Goal: Find specific page/section: Find specific page/section

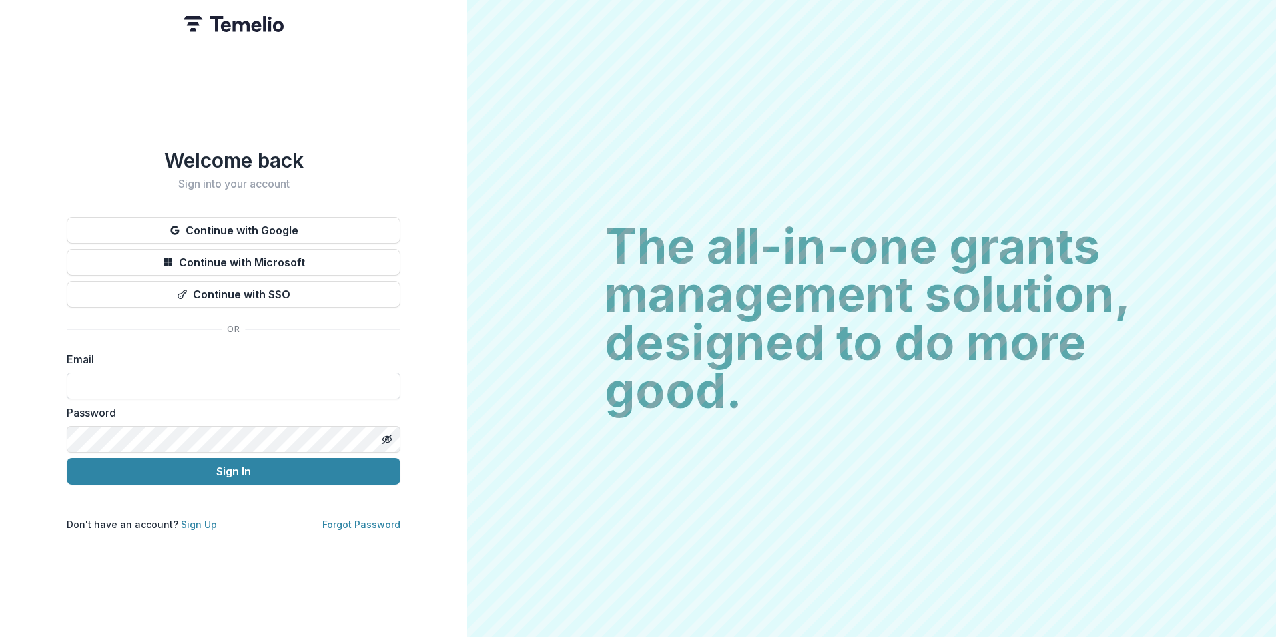
drag, startPoint x: 190, startPoint y: 372, endPoint x: 232, endPoint y: 380, distance: 42.8
click at [190, 374] on input at bounding box center [234, 385] width 334 height 27
type input "**********"
click at [67, 458] on button "Sign In" at bounding box center [234, 471] width 334 height 27
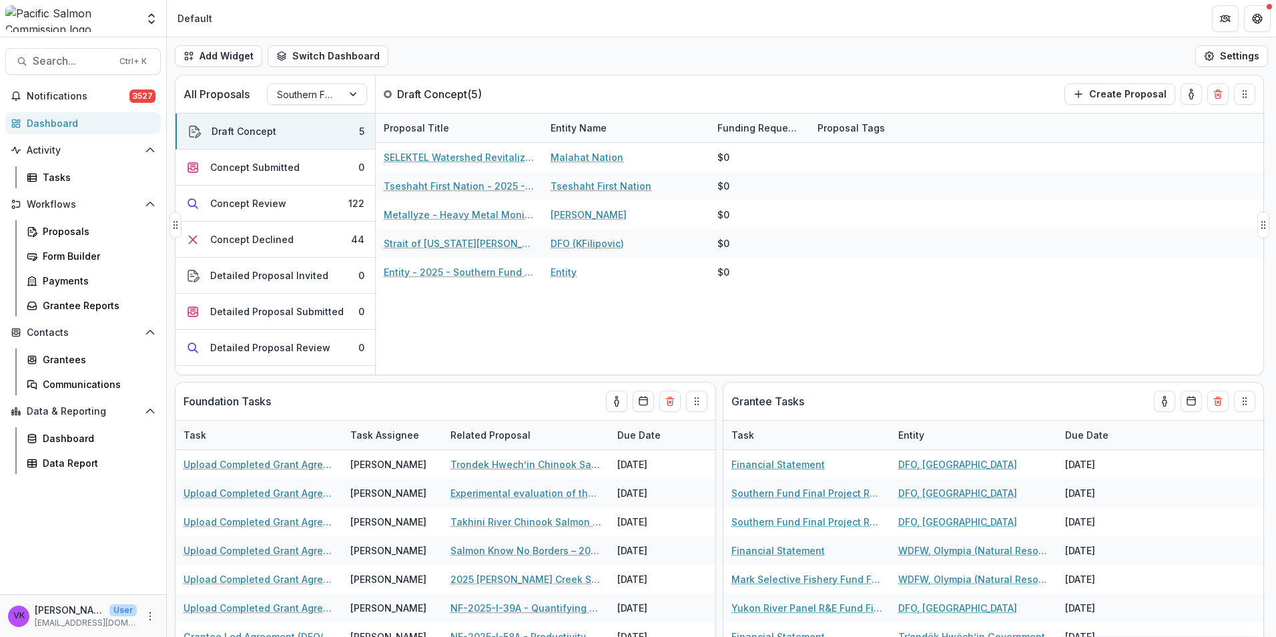
click at [936, 334] on div "SELEKTEL Watershed Revitalization Malahat Nation $0 Tseshaht First Nation - 202…" at bounding box center [819, 259] width 887 height 232
click at [67, 235] on div "Proposals" at bounding box center [96, 231] width 107 height 14
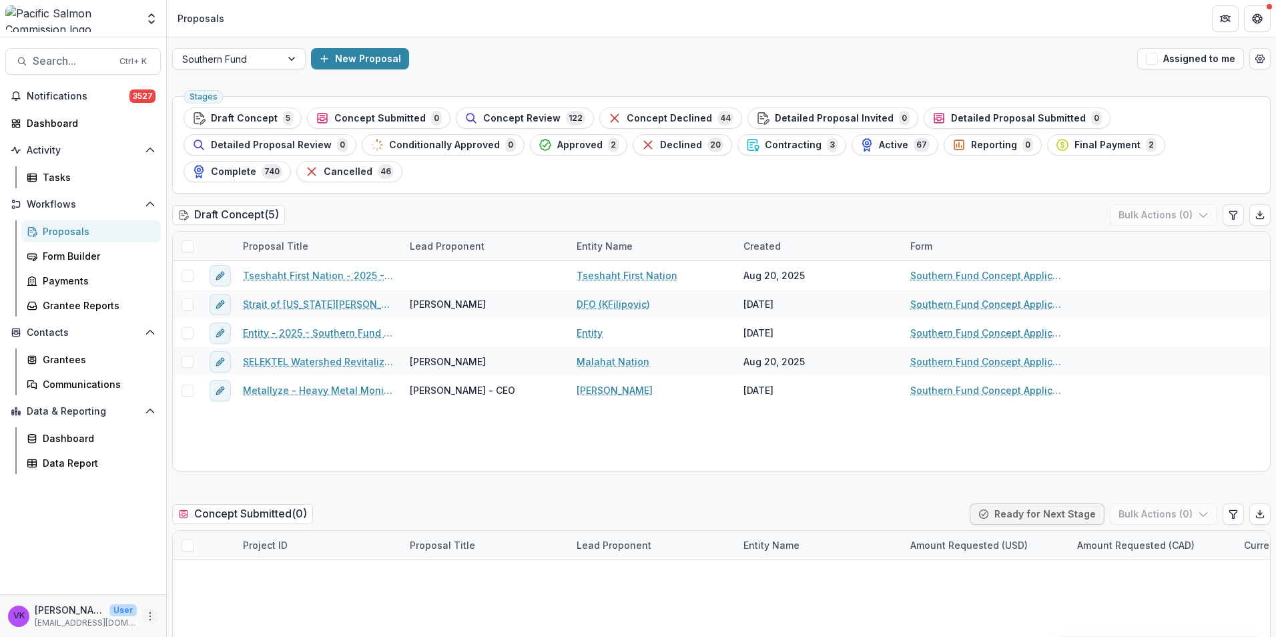
drag, startPoint x: 155, startPoint y: 616, endPoint x: 181, endPoint y: 610, distance: 26.7
click at [156, 617] on button "More" at bounding box center [150, 616] width 16 height 16
click at [228, 591] on link "User Settings" at bounding box center [238, 588] width 143 height 22
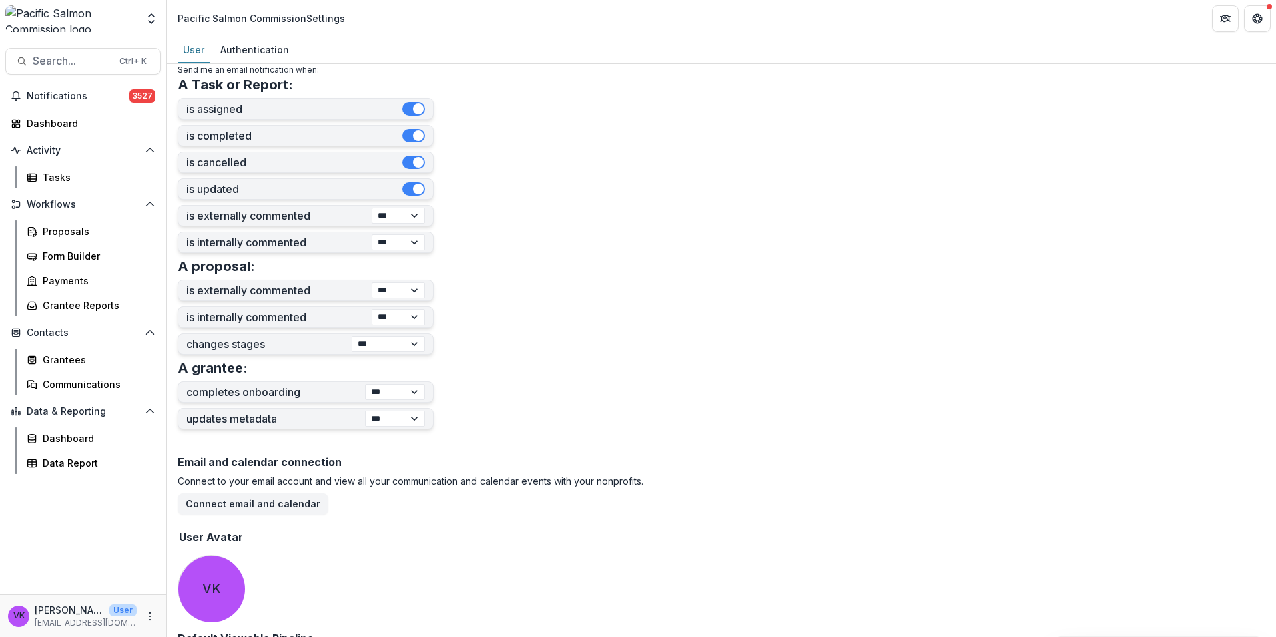
scroll to position [379, 0]
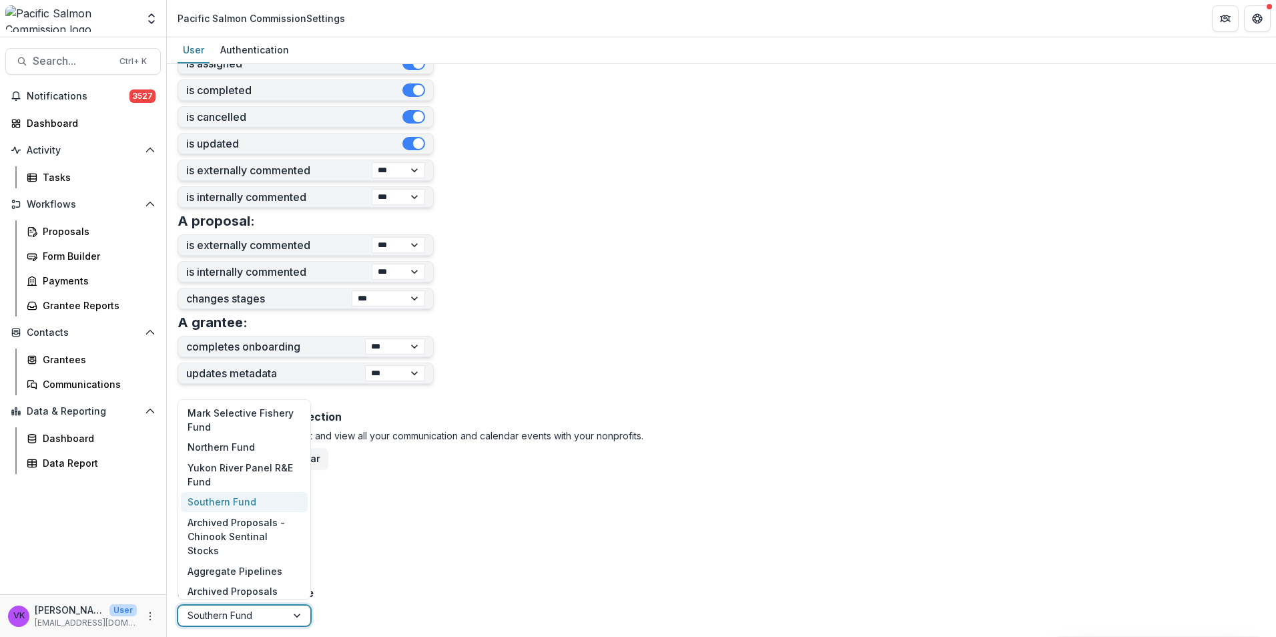
click at [295, 615] on div at bounding box center [298, 615] width 24 height 20
click at [231, 457] on div "Northern Fund" at bounding box center [244, 446] width 127 height 21
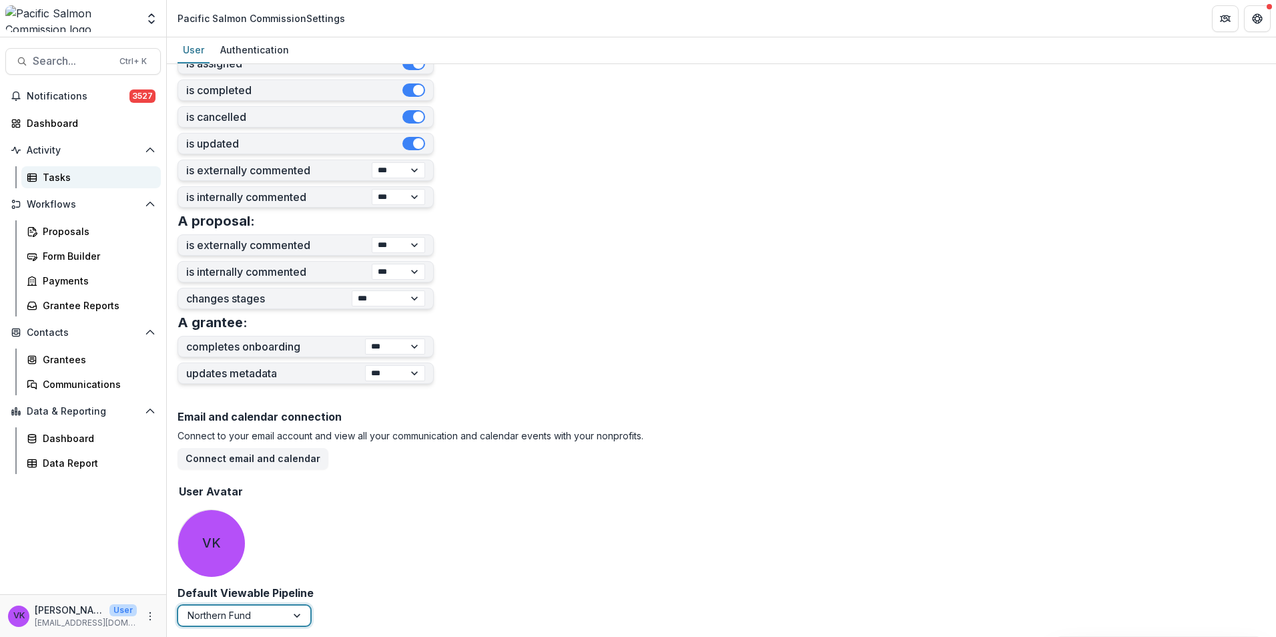
click at [70, 177] on div "Tasks" at bounding box center [96, 177] width 107 height 14
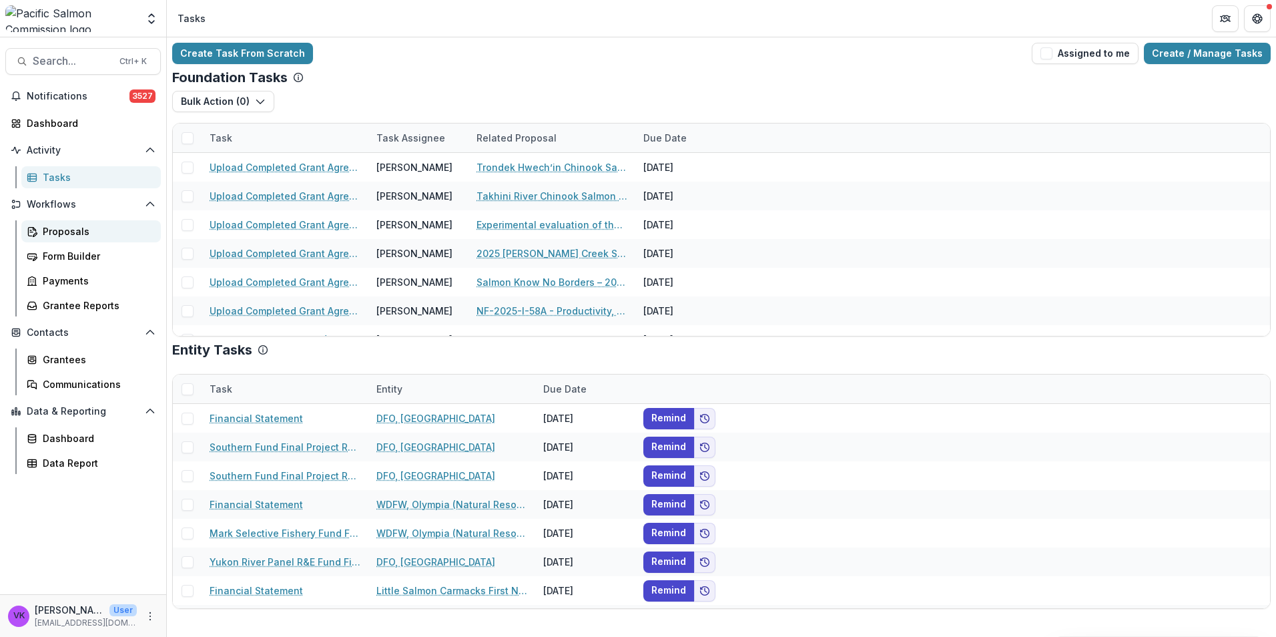
click at [61, 232] on div "Proposals" at bounding box center [96, 231] width 107 height 14
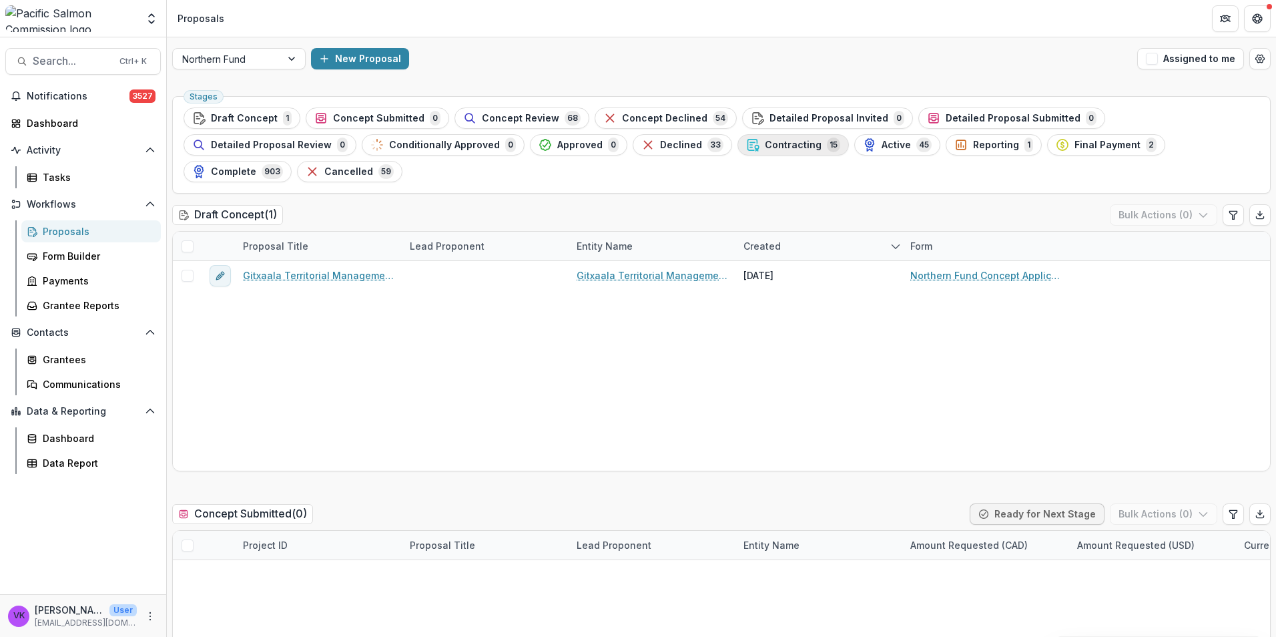
click at [737, 153] on button "Contracting 15" at bounding box center [792, 144] width 111 height 21
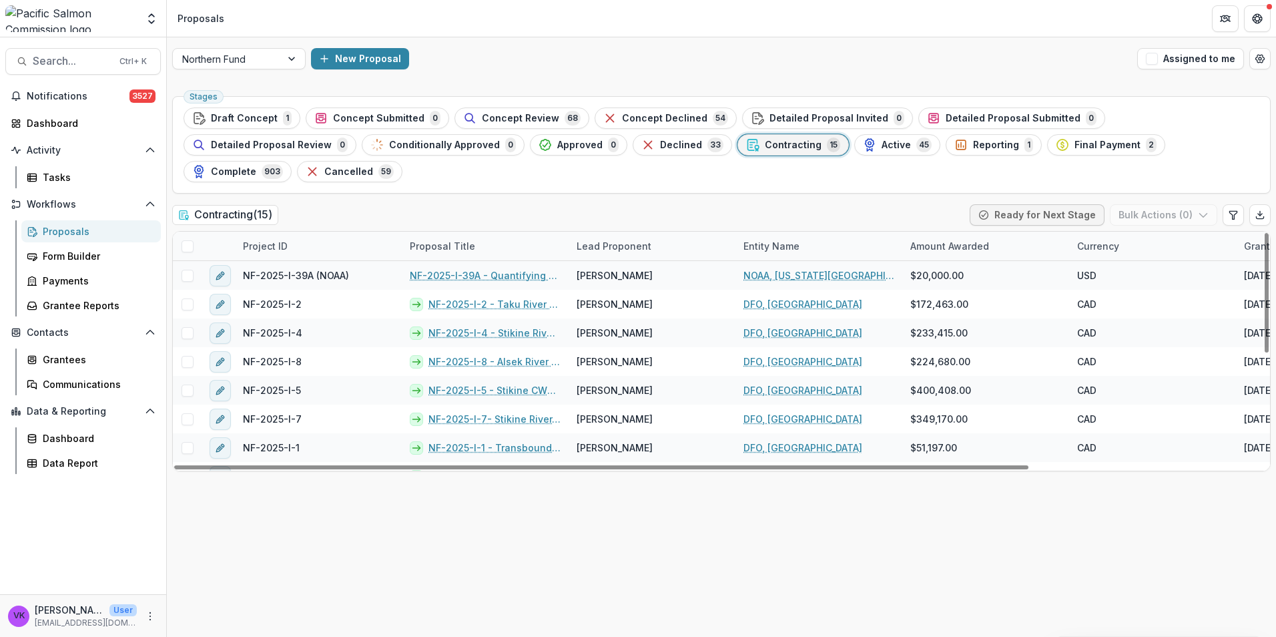
scroll to position [200, 0]
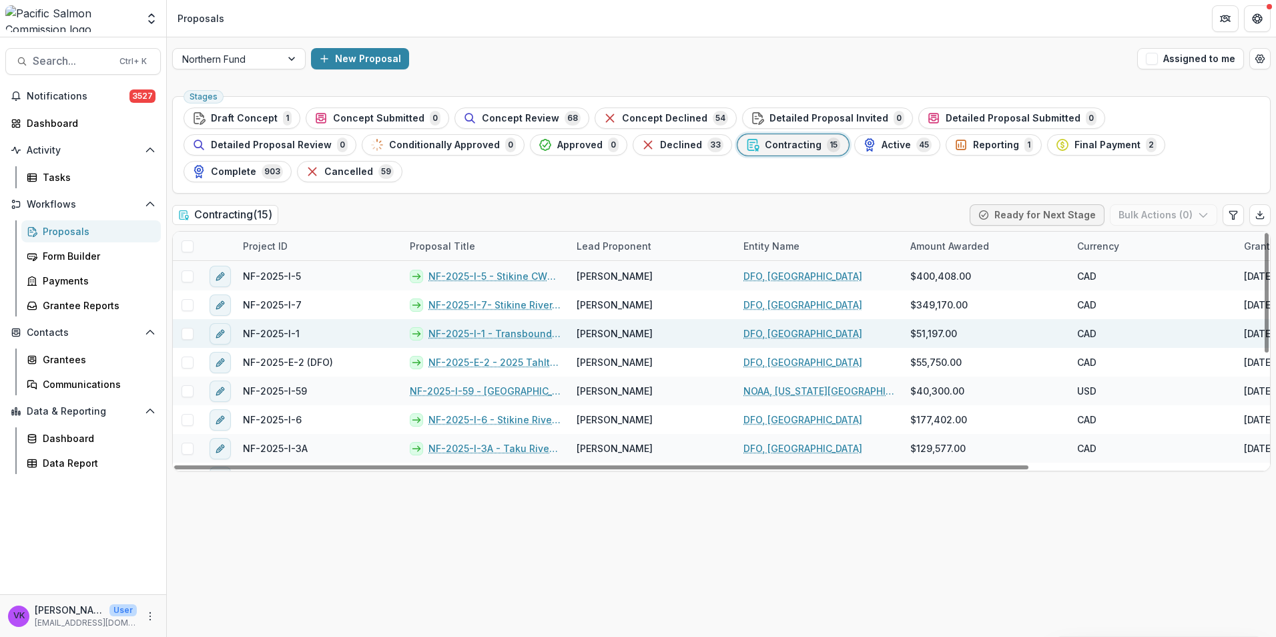
click at [458, 326] on link "NF-2025-I-1 - Transboundary Rivers [MEDICAL_DATA] Thermal Mark Recovery" at bounding box center [494, 333] width 132 height 14
